Goal: Find specific page/section: Find specific page/section

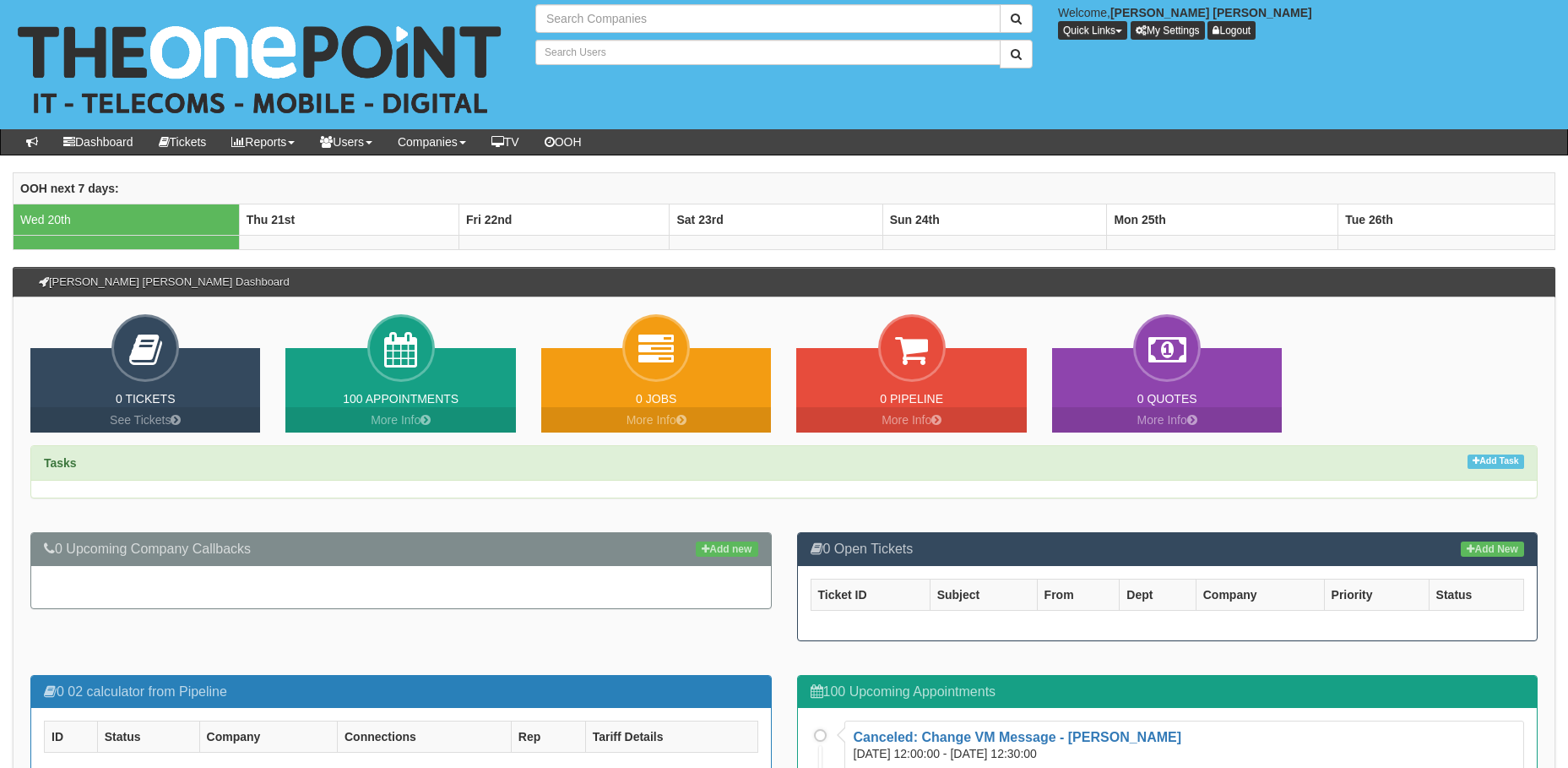
type input "Search Companies"
type input "Search Users"
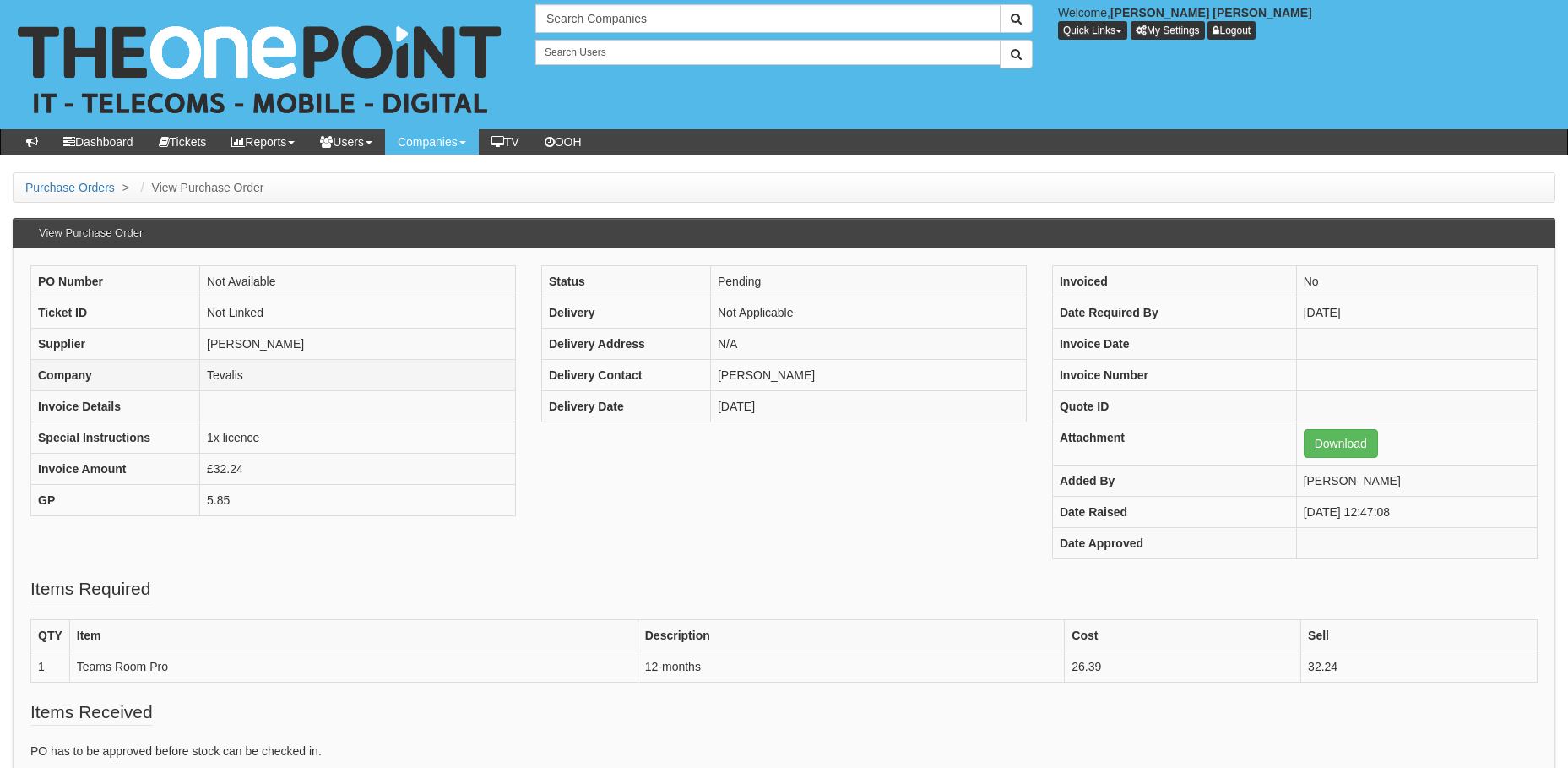
click at [213, 376] on td "Tevalis" at bounding box center [358, 375] width 316 height 31
copy td "Tevalis"
drag, startPoint x: 170, startPoint y: 665, endPoint x: 74, endPoint y: 667, distance: 96.0
click at [74, 667] on td "Teams Room Pro" at bounding box center [353, 666] width 569 height 31
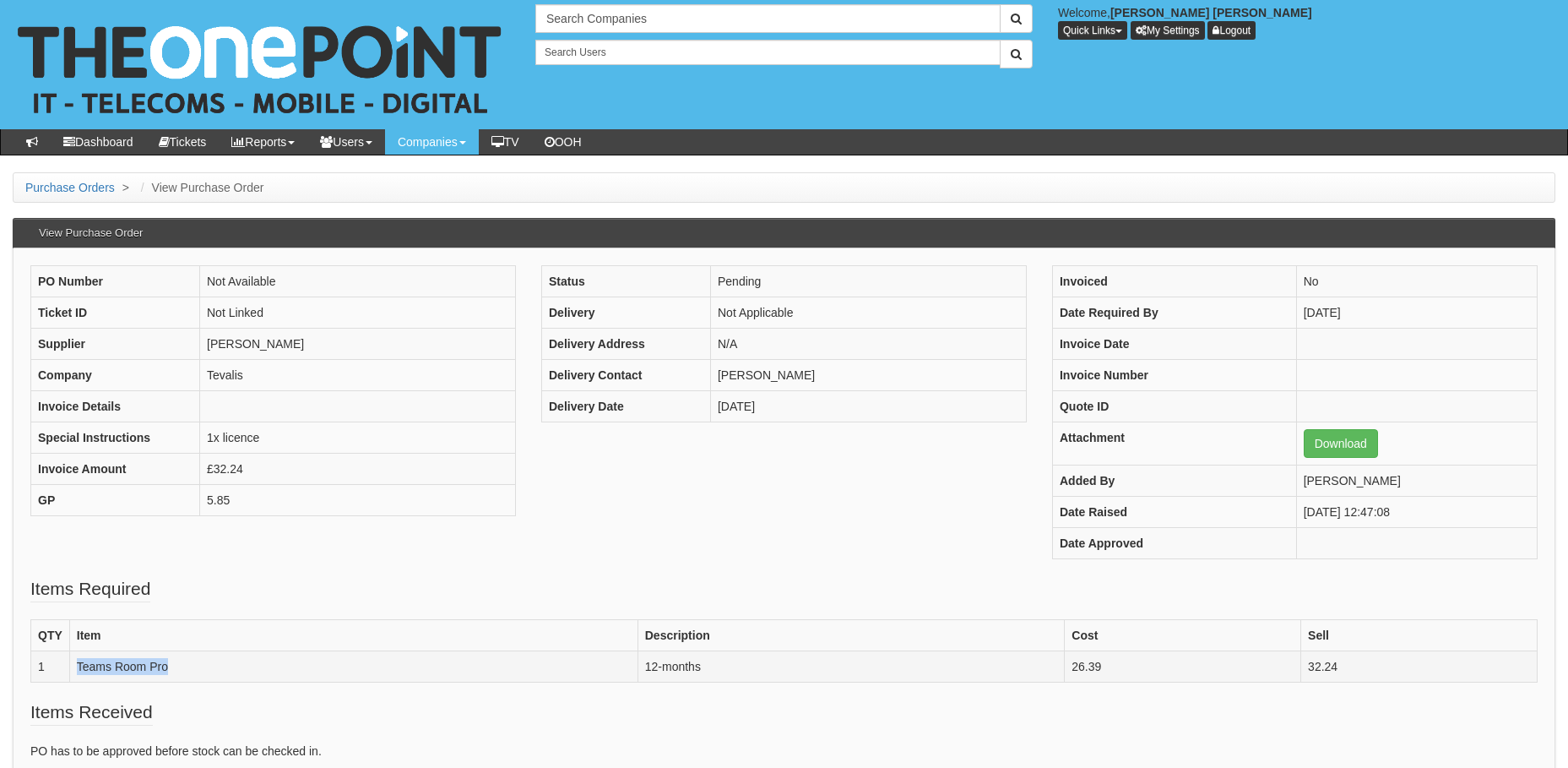
copy td "Teams Room Pro"
